Goal: Task Accomplishment & Management: Manage account settings

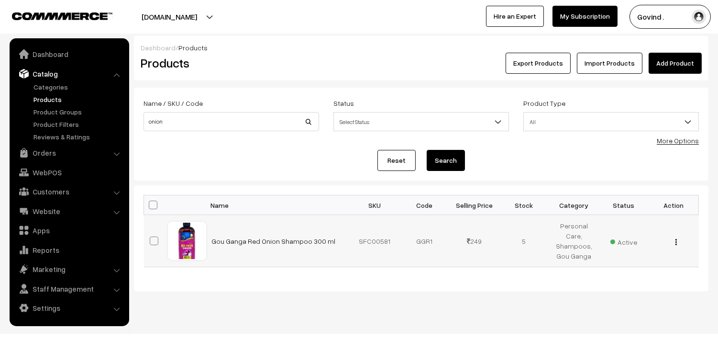
click at [676, 243] on img "button" at bounding box center [676, 242] width 1 height 6
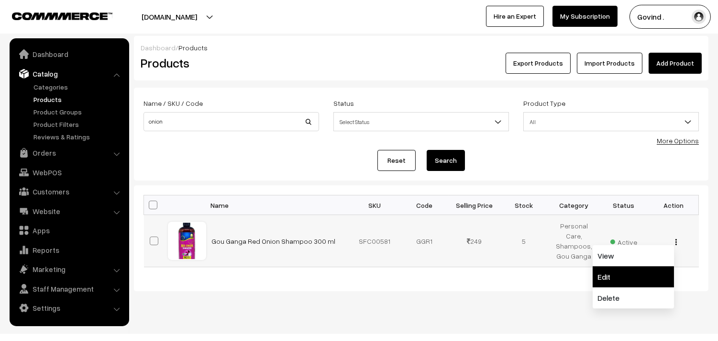
click at [627, 267] on link "Edit" at bounding box center [633, 276] width 81 height 21
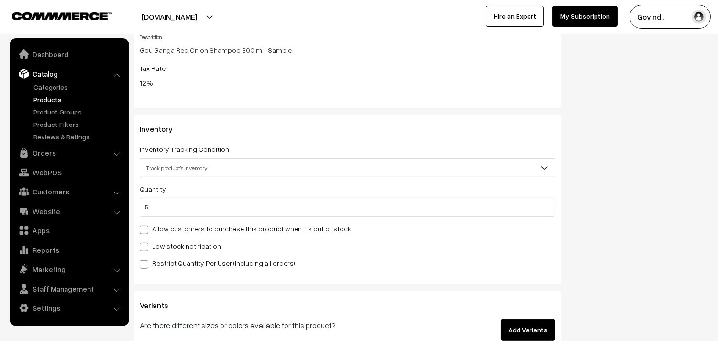
scroll to position [1097, 0]
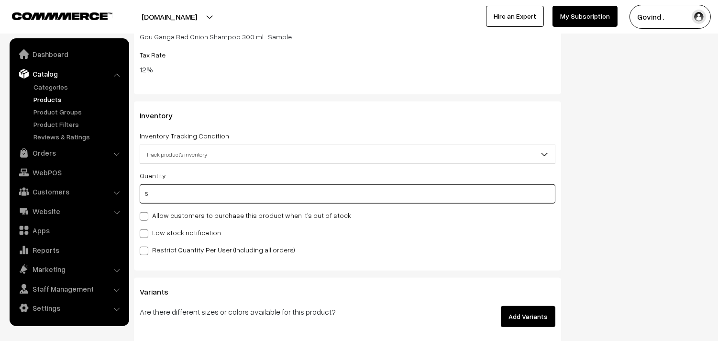
click at [445, 202] on input "5" at bounding box center [348, 193] width 416 height 19
type input "0"
type input "5"
type input "0"
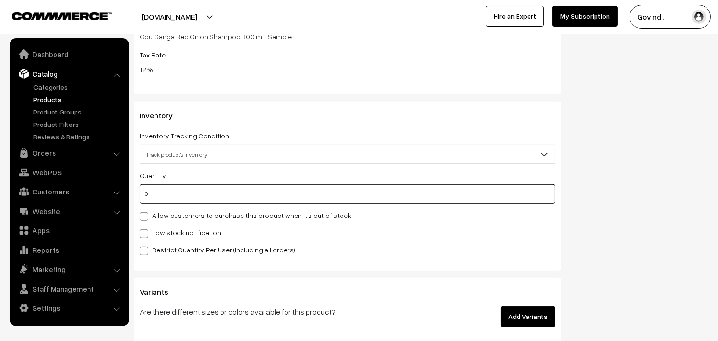
type input "5"
type input "0"
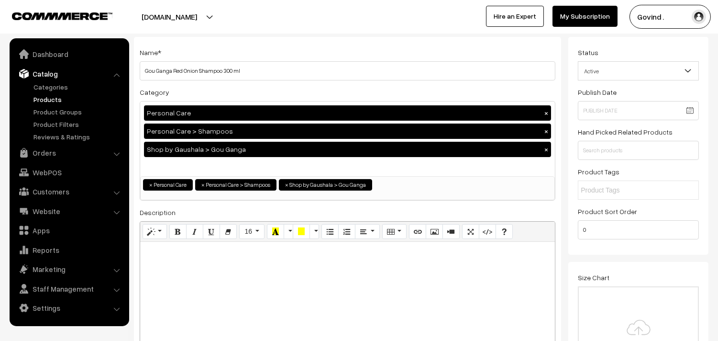
scroll to position [0, 0]
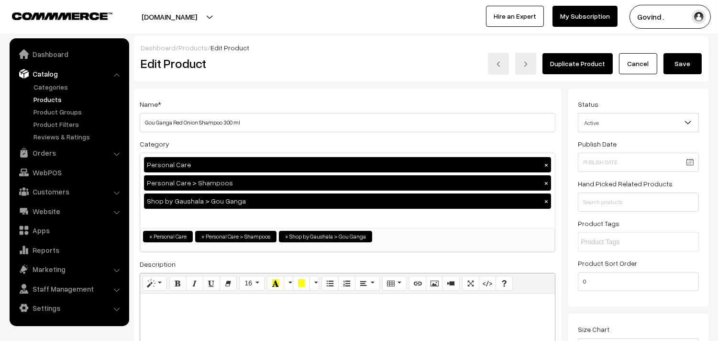
click at [686, 59] on button "Save" at bounding box center [683, 63] width 38 height 21
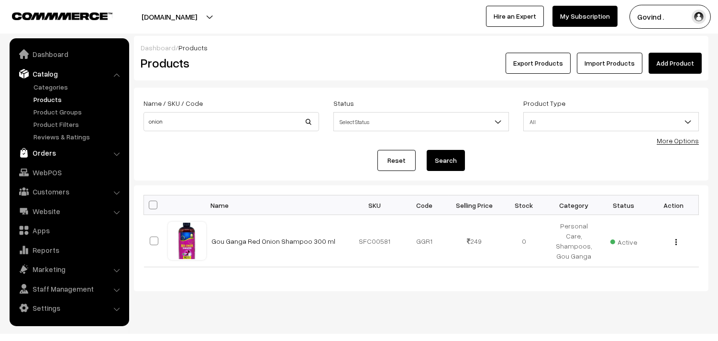
click at [45, 154] on link "Orders" at bounding box center [69, 152] width 114 height 17
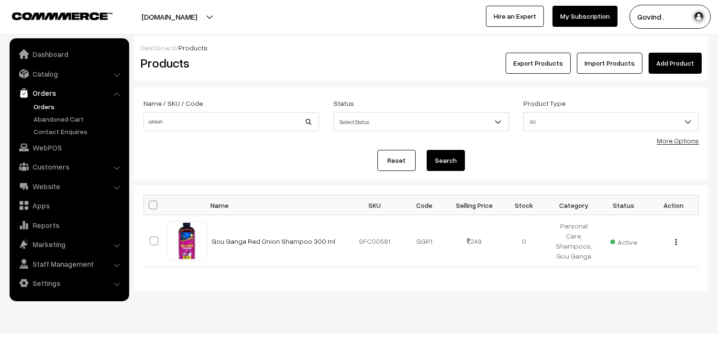
click at [45, 106] on link "Orders" at bounding box center [78, 106] width 95 height 10
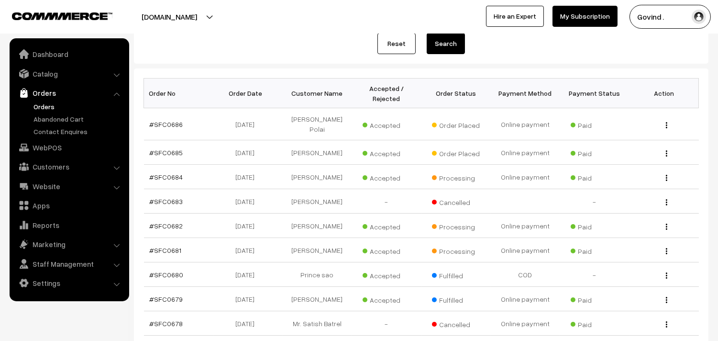
scroll to position [116, 0]
click at [666, 157] on img "button" at bounding box center [666, 154] width 1 height 6
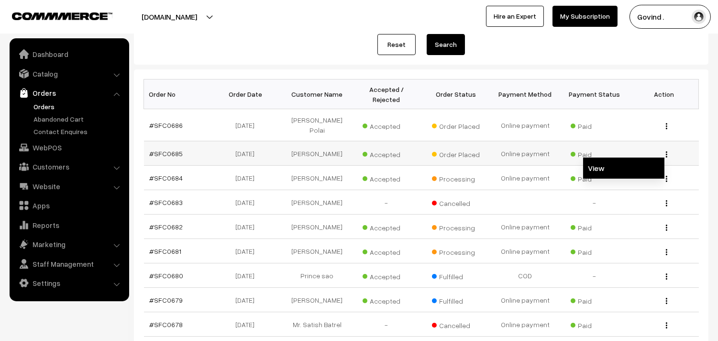
click at [607, 172] on link "View" at bounding box center [623, 167] width 81 height 21
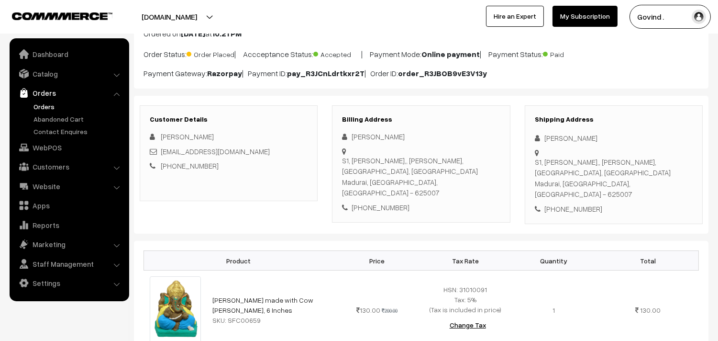
scroll to position [65, 0]
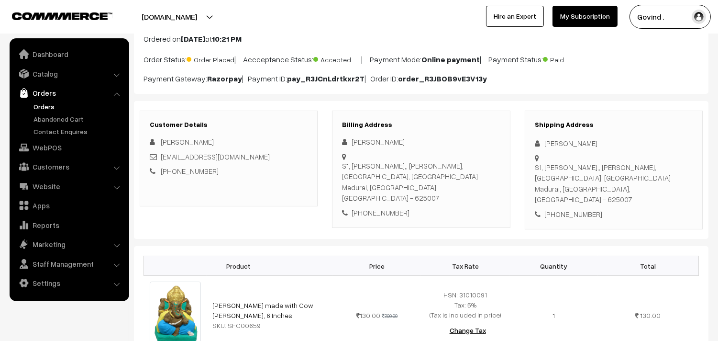
drag, startPoint x: 546, startPoint y: 140, endPoint x: 645, endPoint y: 130, distance: 99.6
click at [645, 130] on div "Shipping Address Arumugam Periasamy S1, Kumaran Illam,, Meenakshi Enclave, Vive…" at bounding box center [614, 170] width 178 height 119
copy div "[PERSON_NAME]"
click at [576, 209] on div "[PHONE_NUMBER]" at bounding box center [614, 214] width 158 height 11
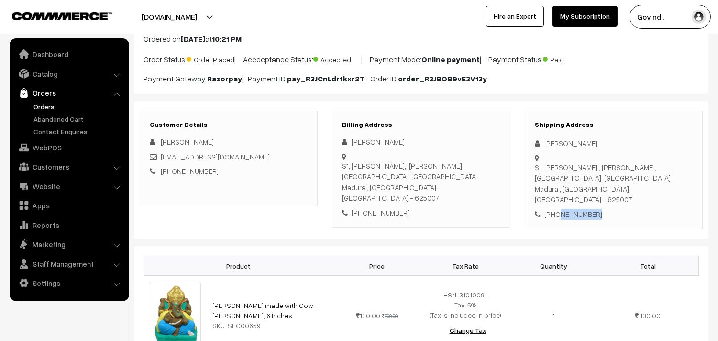
click at [576, 209] on div "[PHONE_NUMBER]" at bounding box center [614, 214] width 158 height 11
copy div "7204010700"
drag, startPoint x: 544, startPoint y: 142, endPoint x: 653, endPoint y: 131, distance: 109.7
click at [653, 131] on div "Shipping Address Arumugam Periasamy S1, Kumaran Illam,, Meenakshi Enclave, Vive…" at bounding box center [614, 170] width 178 height 119
copy div "[PERSON_NAME]"
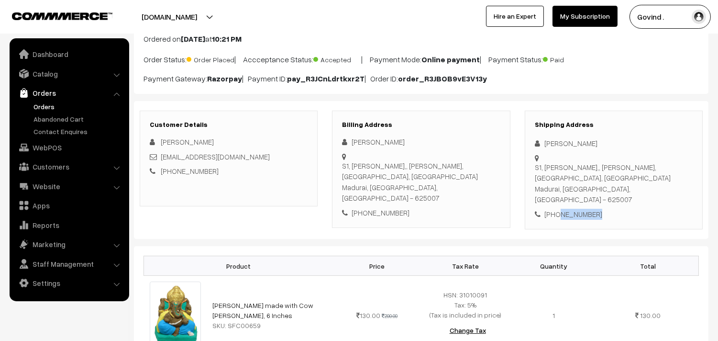
drag, startPoint x: 558, startPoint y: 187, endPoint x: 535, endPoint y: 168, distance: 30.6
click at [535, 168] on div "S1, Kumaran Illam,, Meenakshi Enclave, Vivekananthanagar, Sambakulam Madurai, T…" at bounding box center [614, 183] width 158 height 43
copy div "S1, Kumaran Illam,, Meenakshi Enclave, Vivekananthanagar, Sambakulam Madurai"
click at [629, 188] on div "S1, Kumaran Illam,, Meenakshi Enclave, Vivekananthanagar, Sambakulam Madurai, T…" at bounding box center [614, 183] width 158 height 43
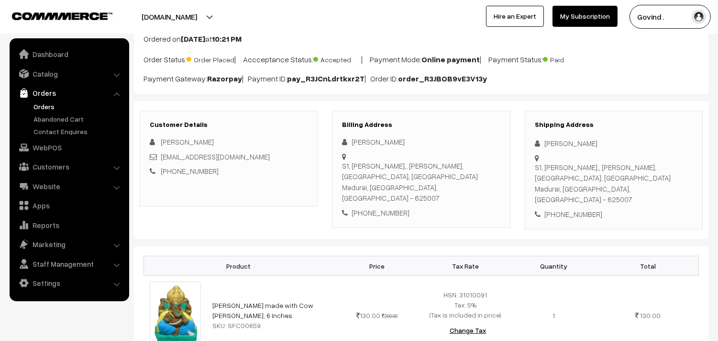
copy div "625007"
click at [662, 209] on div "+91 7204010700" at bounding box center [614, 214] width 158 height 11
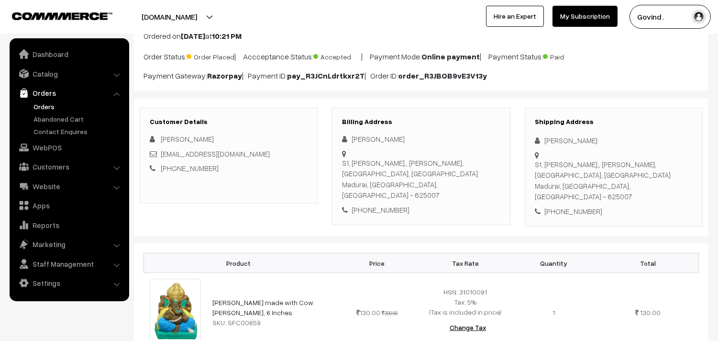
scroll to position [120, 0]
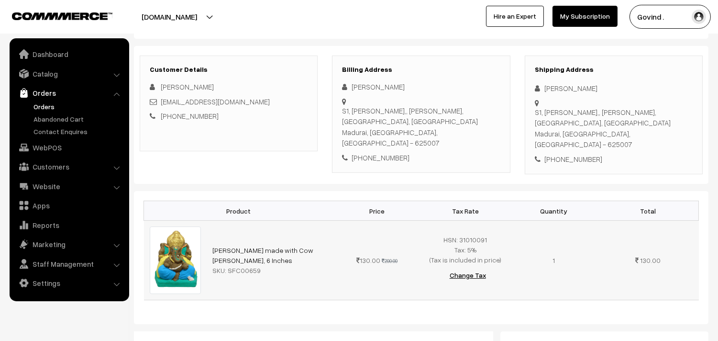
drag, startPoint x: 331, startPoint y: 245, endPoint x: 213, endPoint y: 238, distance: 117.4
click at [213, 238] on td "Ganesh Ji made with Cow Dung, 6 Inches SKU: SFC00659" at bounding box center [270, 260] width 126 height 79
copy link "Ganesh Ji made with Cow Dung, 6 Inches"
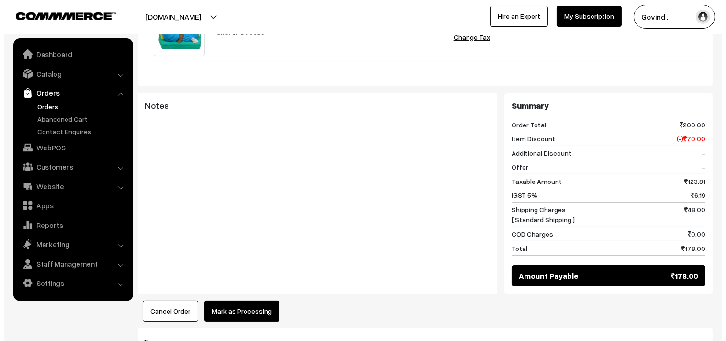
scroll to position [361, 0]
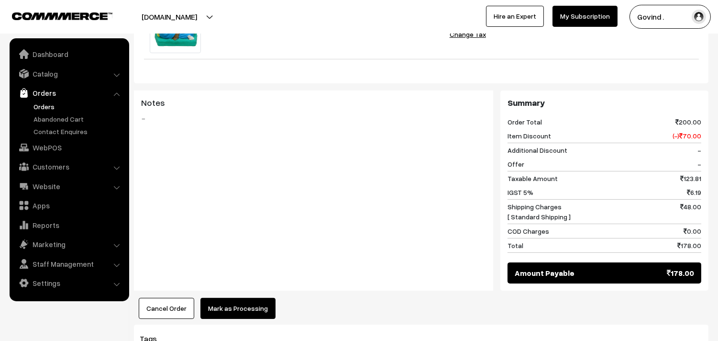
click at [228, 304] on button "Mark as Processing" at bounding box center [238, 308] width 75 height 21
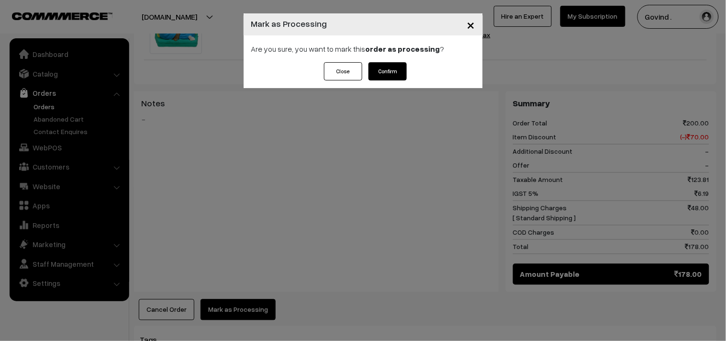
click at [385, 74] on button "Confirm" at bounding box center [388, 71] width 38 height 18
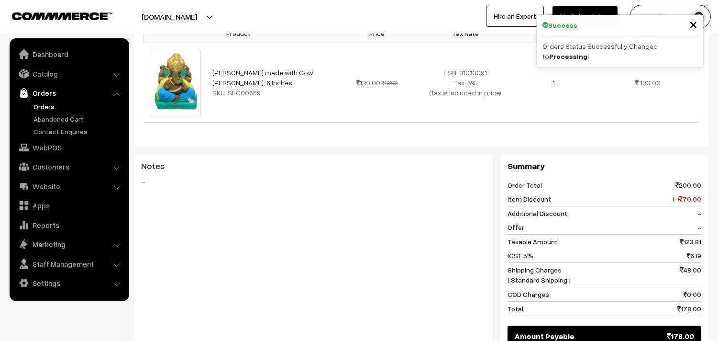
scroll to position [465, 0]
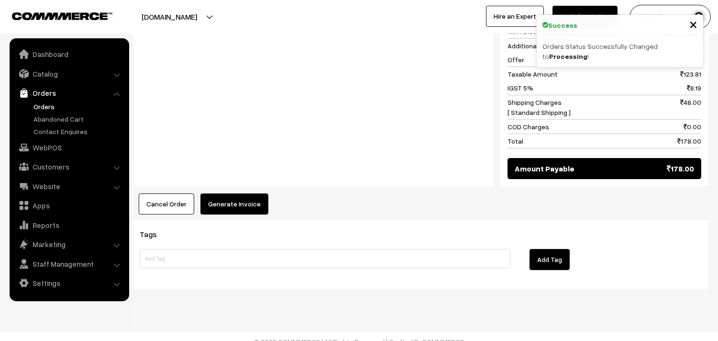
click at [218, 193] on button "Generate Invoice" at bounding box center [235, 203] width 68 height 21
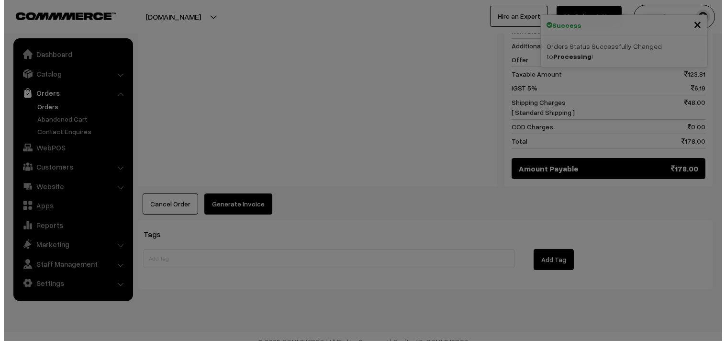
scroll to position [466, 0]
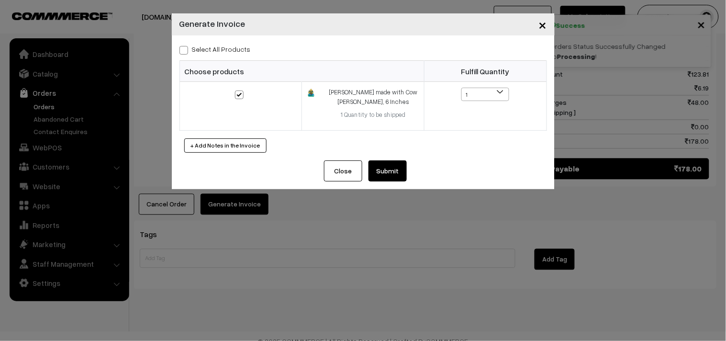
click at [183, 51] on span at bounding box center [183, 50] width 9 height 9
click at [183, 51] on input "Select All Products" at bounding box center [182, 48] width 6 height 6
checkbox input "true"
click at [393, 168] on button "Submit" at bounding box center [388, 170] width 38 height 21
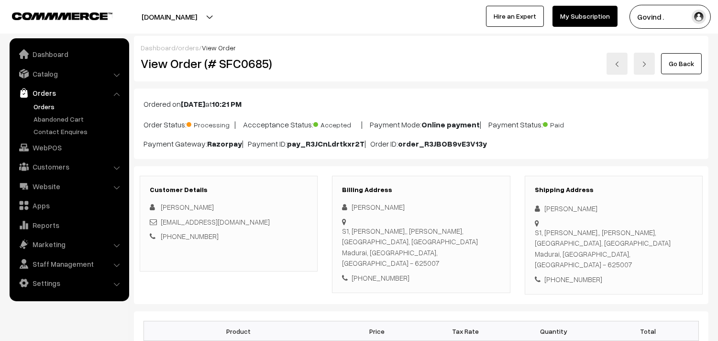
click at [687, 60] on link "Go Back" at bounding box center [681, 63] width 41 height 21
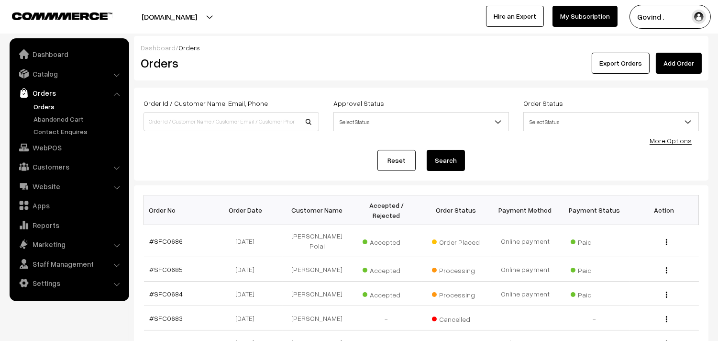
scroll to position [60, 0]
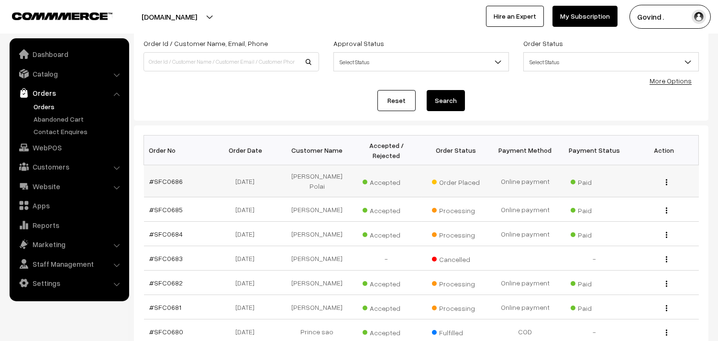
click at [666, 183] on img "button" at bounding box center [666, 182] width 1 height 6
click at [617, 197] on link "View" at bounding box center [623, 195] width 81 height 21
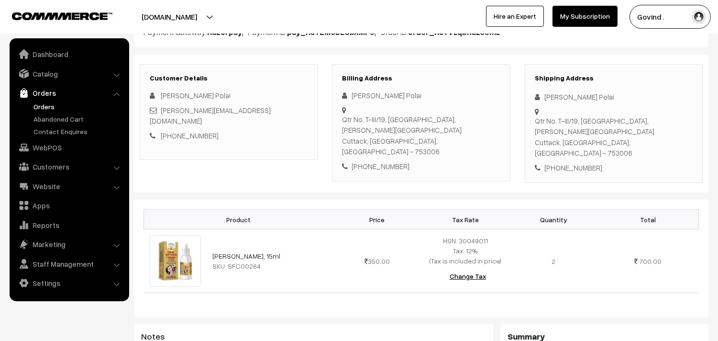
scroll to position [100, 0]
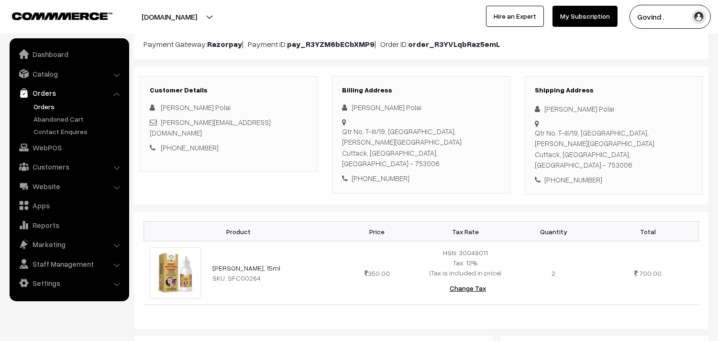
drag, startPoint x: 544, startPoint y: 108, endPoint x: 657, endPoint y: 95, distance: 113.2
click at [657, 95] on div "Shipping Address Bibhuti Bhushan Polai Qtr No. T-III/19, Central Rice Research …" at bounding box center [614, 135] width 178 height 119
copy div "[PERSON_NAME] Polai"
click at [567, 174] on div "[PHONE_NUMBER]" at bounding box center [614, 179] width 158 height 11
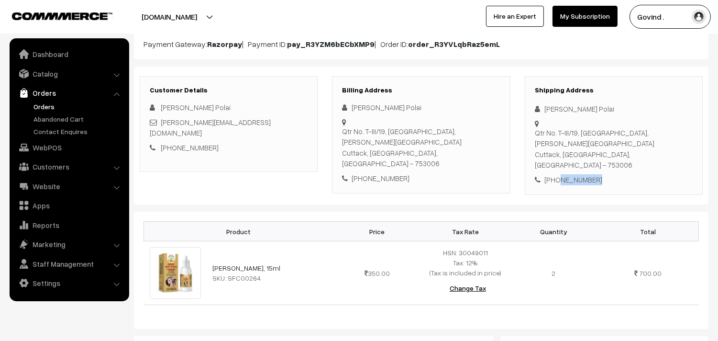
copy div "9937047195"
drag, startPoint x: 557, startPoint y: 155, endPoint x: 535, endPoint y: 134, distance: 29.5
click at [535, 134] on div "Qtr No. T-III/19, Central Rice Research Institute, Subash Colony Cuttack, Odish…" at bounding box center [614, 148] width 158 height 43
copy div "Qtr No. T-III/19, Central Rice Research Institute, Subash Colony Cuttac"
click at [611, 156] on div "Qtr No. T-III/19, Central Rice Research Institute, Subash Colony Cuttack, Odish…" at bounding box center [614, 148] width 158 height 43
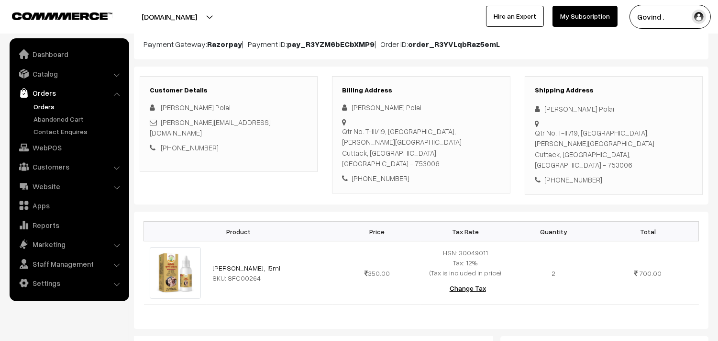
click at [611, 156] on div "Qtr No. T-III/19, Central Rice Research Institute, Subash Colony Cuttack, Odish…" at bounding box center [614, 148] width 158 height 43
copy div "753006"
click at [637, 180] on div "Shipping Address Bibhuti Bhushan Polai Qtr No. T-III/19, Central Rice Research …" at bounding box center [614, 135] width 178 height 119
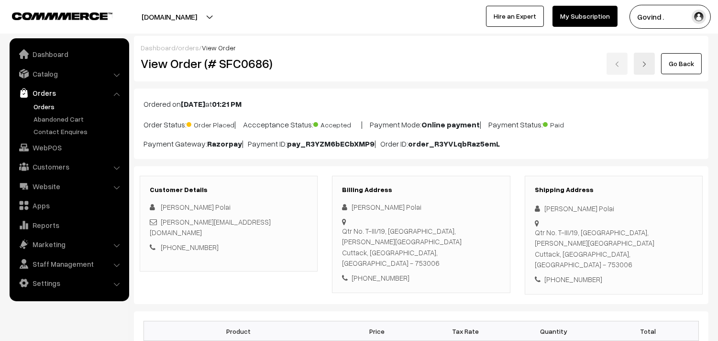
scroll to position [436, 0]
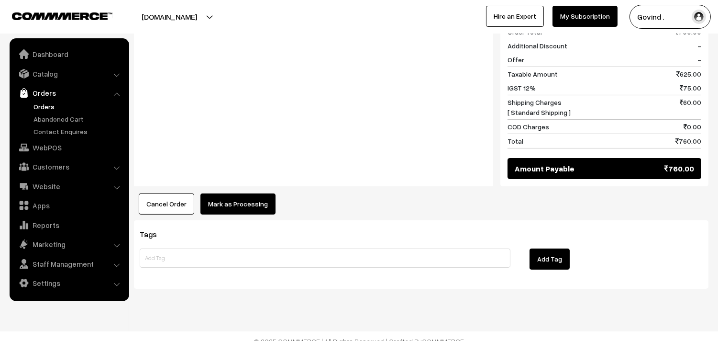
click at [228, 195] on button "Mark as Processing" at bounding box center [238, 203] width 75 height 21
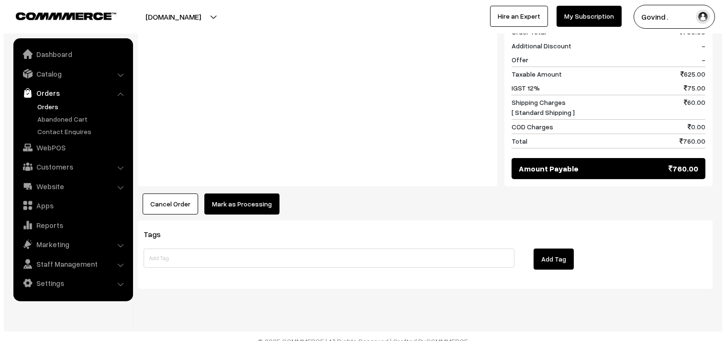
scroll to position [436, 0]
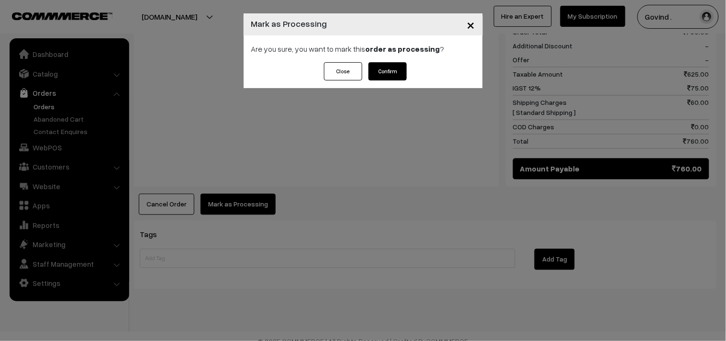
click at [399, 74] on button "Confirm" at bounding box center [388, 71] width 38 height 18
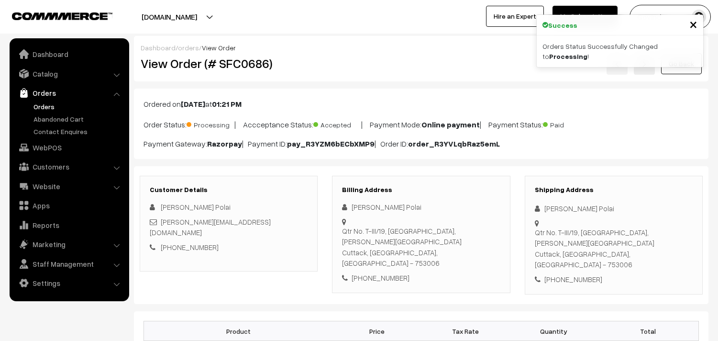
scroll to position [436, 0]
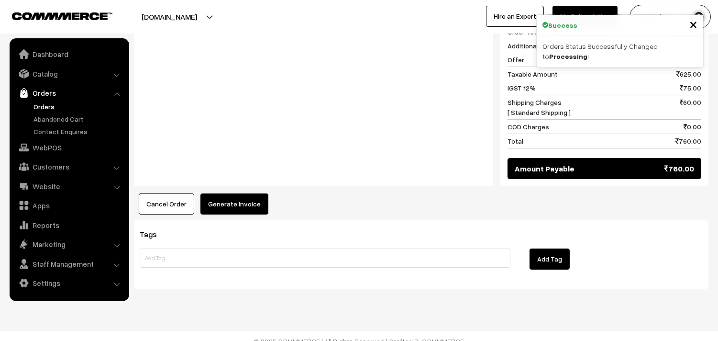
click at [246, 195] on button "Generate Invoice" at bounding box center [235, 203] width 68 height 21
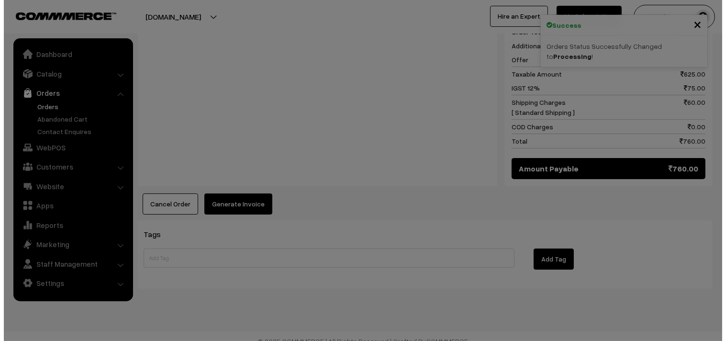
scroll to position [436, 0]
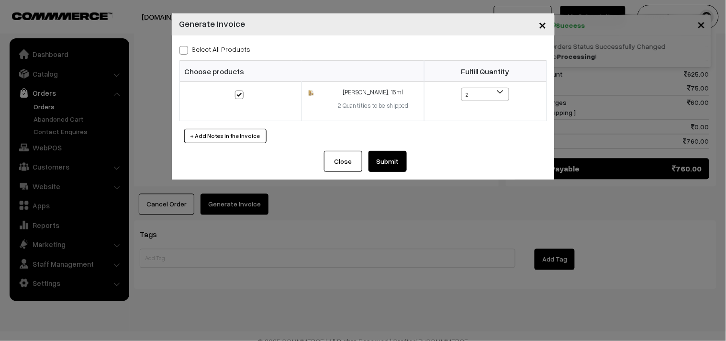
click at [182, 50] on span at bounding box center [183, 50] width 9 height 9
click at [182, 50] on input "Select All Products" at bounding box center [182, 48] width 6 height 6
checkbox input "true"
click at [377, 166] on button "Submit" at bounding box center [388, 161] width 38 height 21
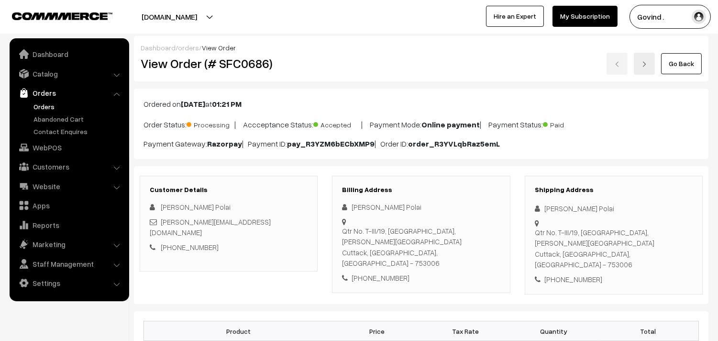
click at [683, 72] on link "Go Back" at bounding box center [681, 63] width 41 height 21
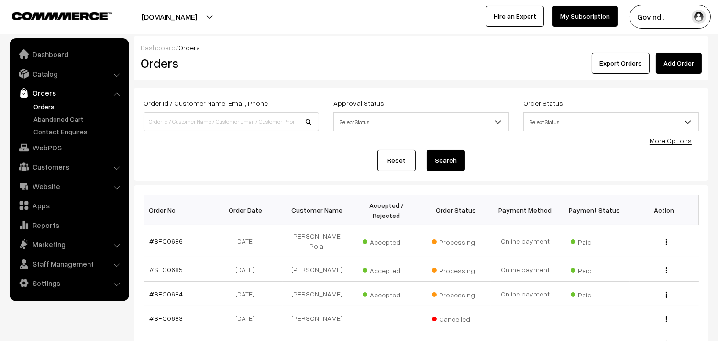
scroll to position [66, 0]
